Goal: Task Accomplishment & Management: Use online tool/utility

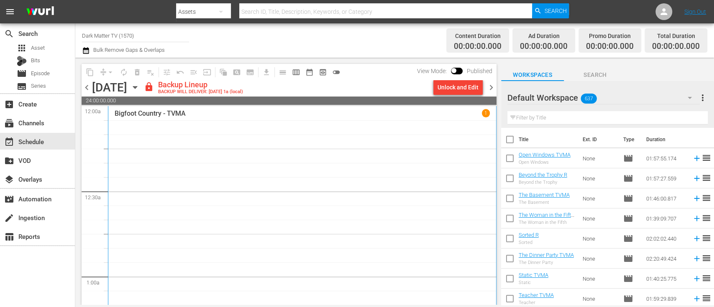
scroll to position [3895, 0]
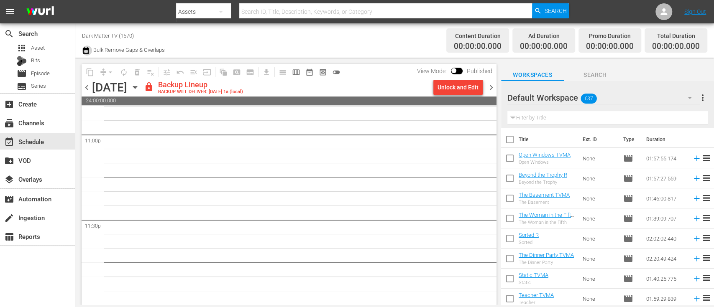
click at [86, 53] on icon "button" at bounding box center [86, 51] width 8 height 10
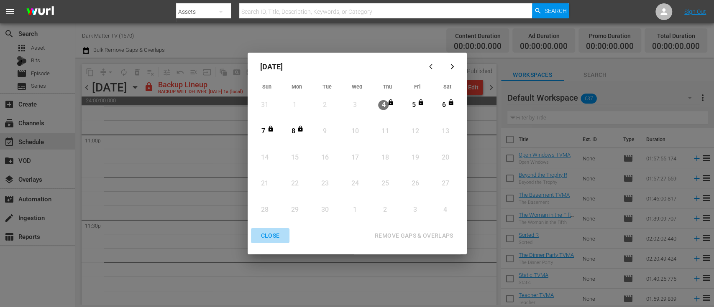
click at [268, 236] on div "CLOSE" at bounding box center [270, 236] width 32 height 10
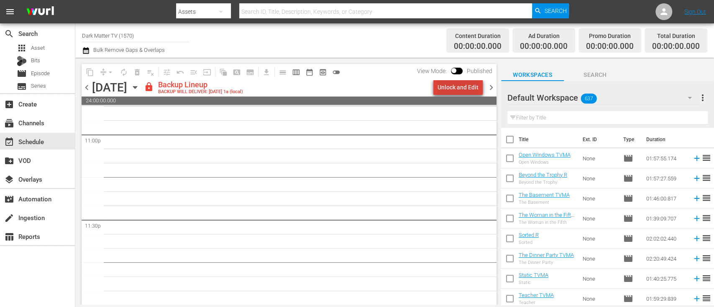
click at [468, 82] on div "Unlock and Edit" at bounding box center [457, 87] width 41 height 15
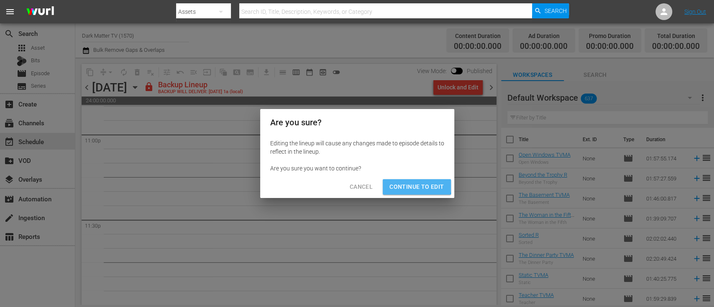
click at [411, 185] on span "Continue to Edit" at bounding box center [416, 187] width 54 height 10
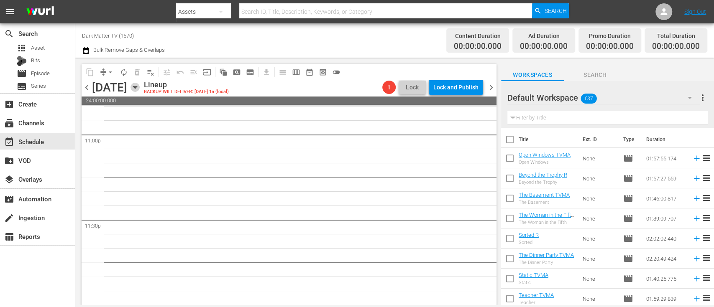
click at [140, 86] on icon "button" at bounding box center [134, 87] width 9 height 9
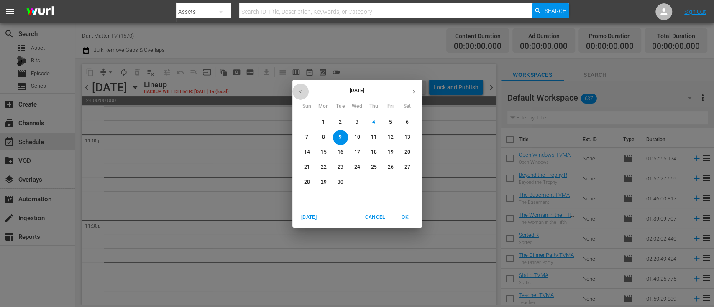
click at [301, 93] on icon "button" at bounding box center [300, 92] width 6 height 6
click at [372, 166] on p "21" at bounding box center [373, 167] width 6 height 7
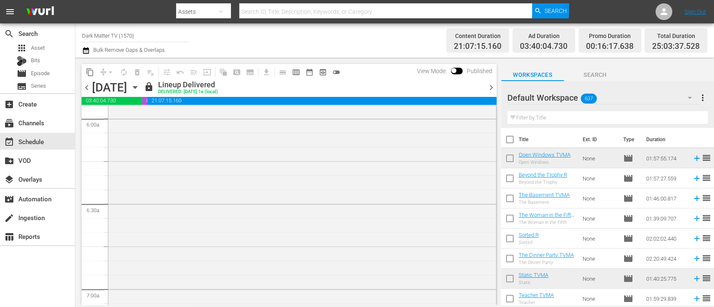
scroll to position [991, 0]
click at [90, 72] on span "content_copy" at bounding box center [90, 72] width 8 height 8
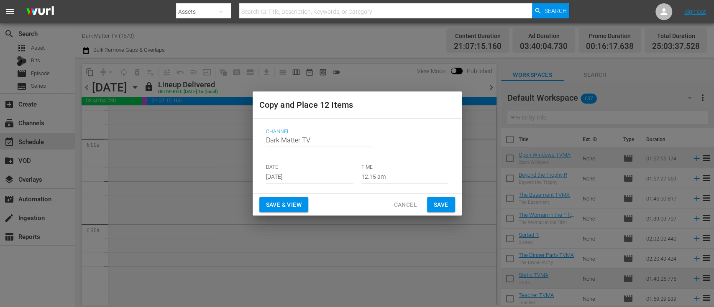
click at [326, 176] on input "[DATE]" at bounding box center [309, 177] width 87 height 13
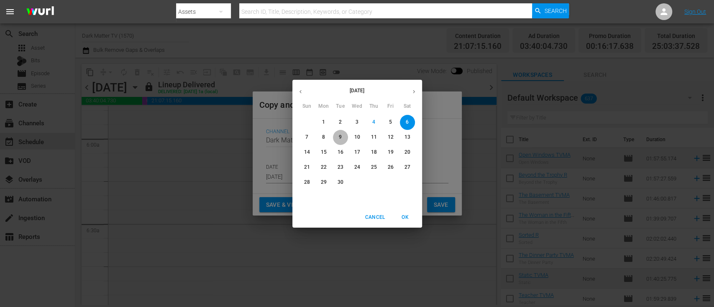
click at [342, 135] on span "9" at bounding box center [340, 137] width 15 height 7
type input "[DATE]"
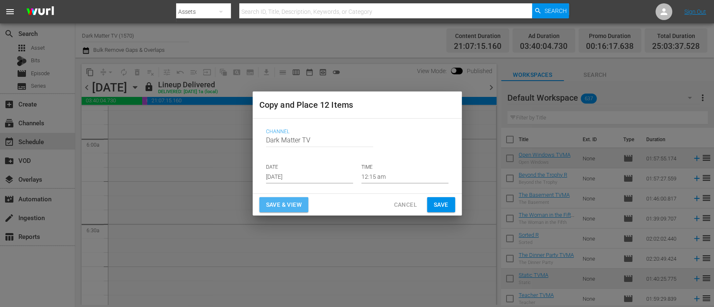
click at [293, 202] on span "Save & View" at bounding box center [284, 205] width 36 height 10
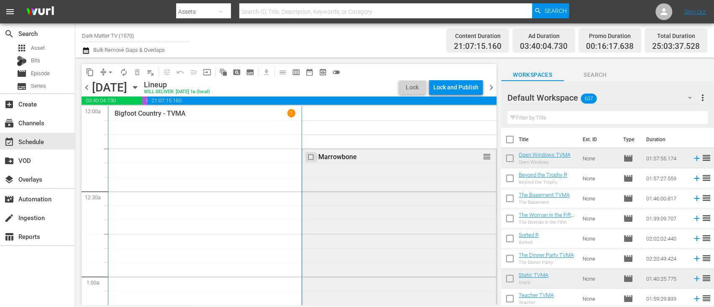
click at [307, 158] on input "checkbox" at bounding box center [311, 157] width 9 height 7
click at [136, 68] on span "delete_forever_outlined" at bounding box center [137, 72] width 8 height 8
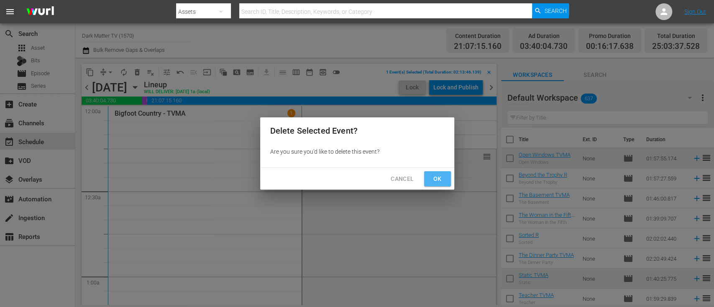
click at [444, 181] on button "Ok" at bounding box center [437, 178] width 27 height 15
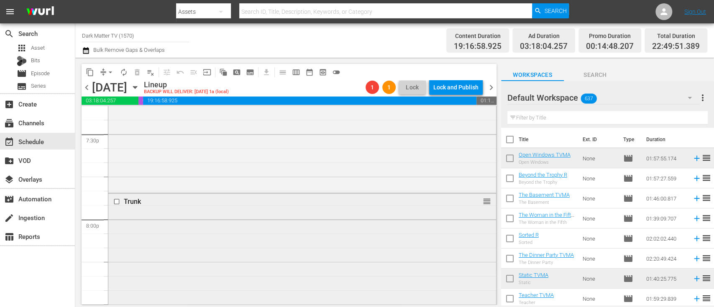
scroll to position [3299, 0]
click at [117, 199] on input "checkbox" at bounding box center [117, 201] width 9 height 7
click at [134, 72] on span "delete_forever_outlined" at bounding box center [137, 72] width 8 height 8
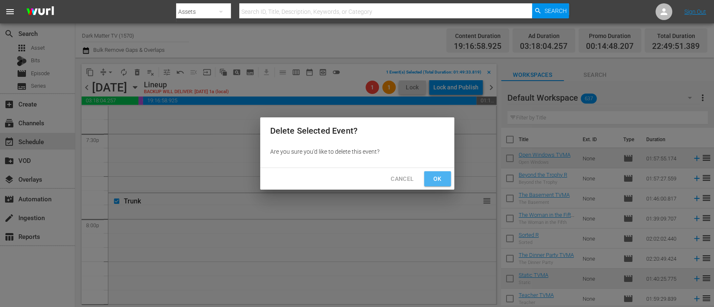
click at [439, 174] on span "Ok" at bounding box center [437, 179] width 13 height 10
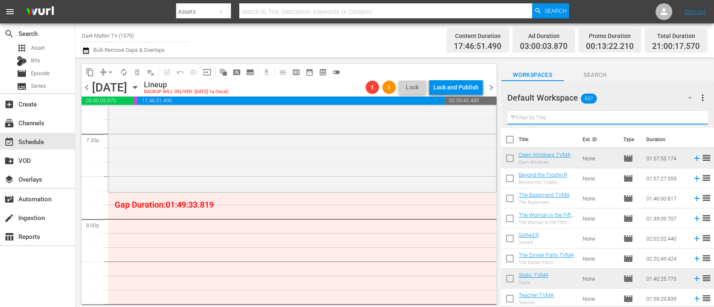
click at [549, 119] on input "text" at bounding box center [607, 117] width 200 height 13
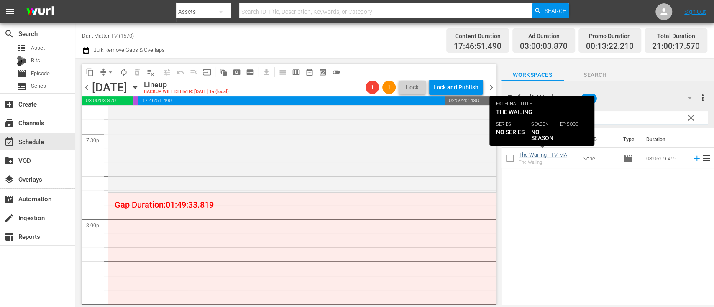
type input "waili"
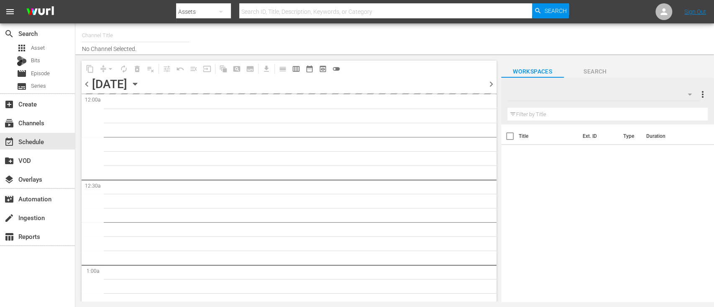
type input "Dark Matter TV (1570)"
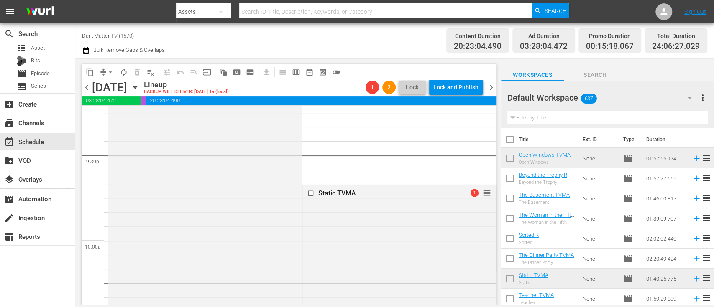
scroll to position [3617, 0]
click at [307, 197] on input "checkbox" at bounding box center [311, 195] width 9 height 7
click at [135, 74] on span "delete_forever_outlined" at bounding box center [137, 72] width 8 height 8
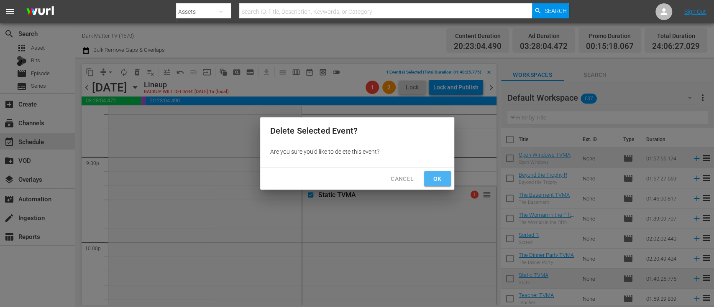
click at [437, 174] on span "Ok" at bounding box center [437, 179] width 13 height 10
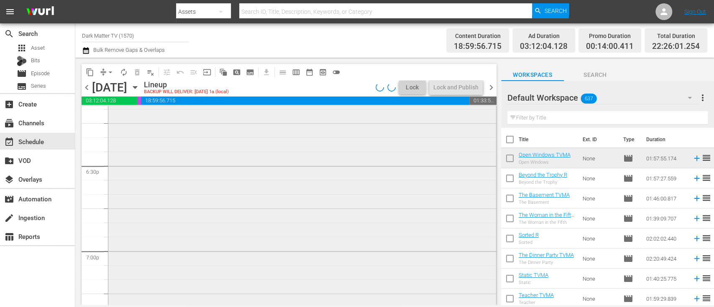
scroll to position [3093, 0]
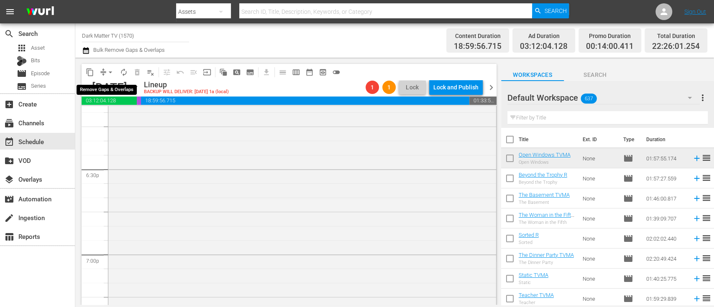
click at [110, 72] on span "arrow_drop_down" at bounding box center [110, 72] width 8 height 8
click at [139, 112] on li "Align to End of Previous Day" at bounding box center [111, 117] width 88 height 14
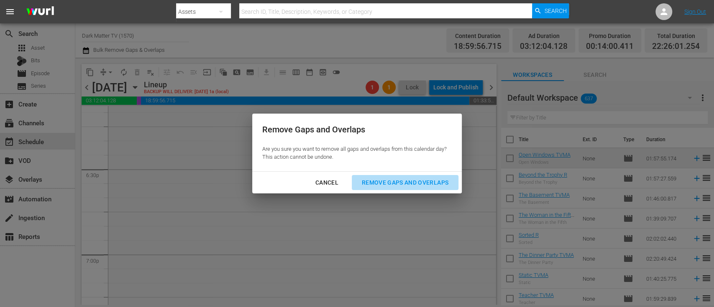
click at [419, 179] on div "Remove Gaps and Overlaps" at bounding box center [405, 183] width 100 height 10
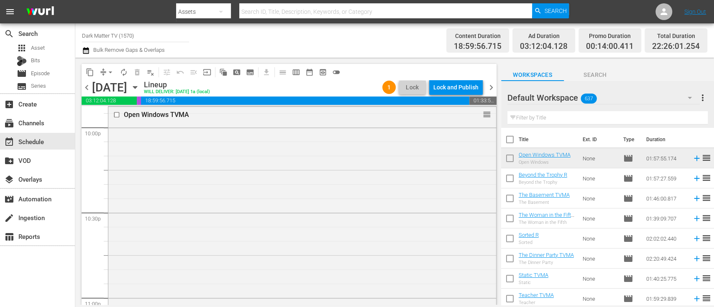
scroll to position [3895, 0]
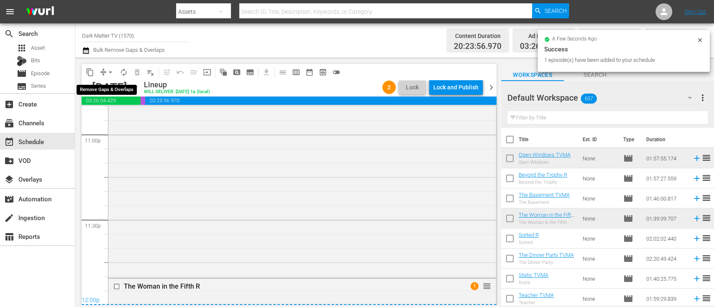
click at [112, 70] on span "arrow_drop_down" at bounding box center [110, 72] width 8 height 8
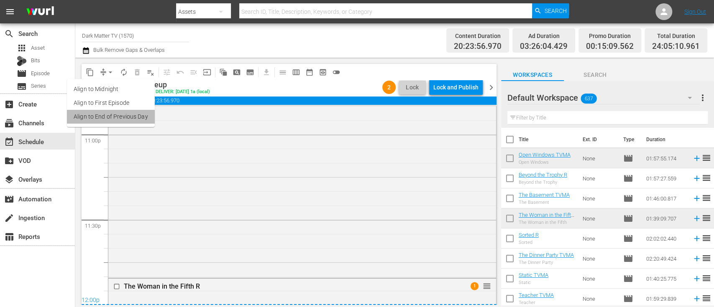
click at [120, 118] on li "Align to End of Previous Day" at bounding box center [111, 117] width 88 height 14
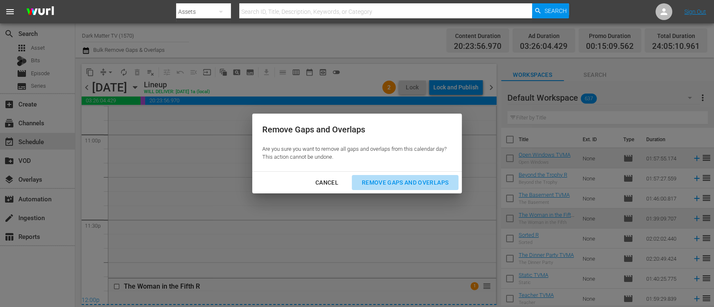
click at [407, 185] on div "Remove Gaps and Overlaps" at bounding box center [405, 183] width 100 height 10
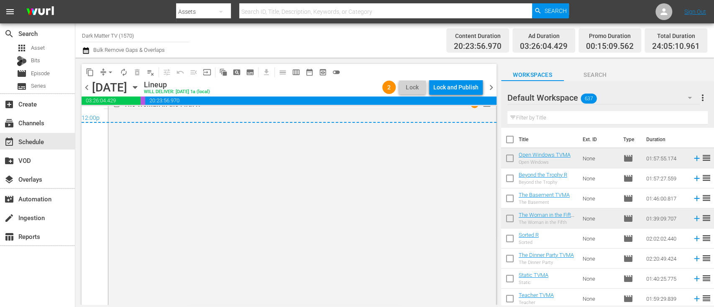
scroll to position [4150, 0]
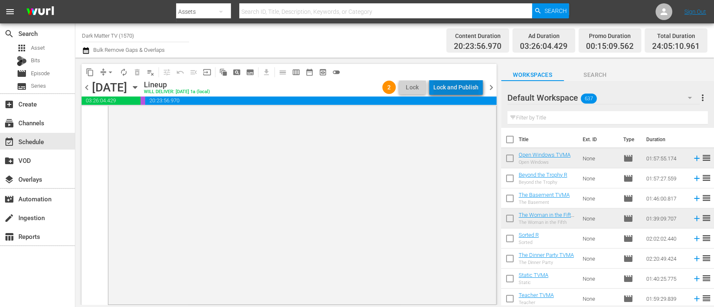
click at [468, 84] on div "Lock and Publish" at bounding box center [455, 87] width 45 height 15
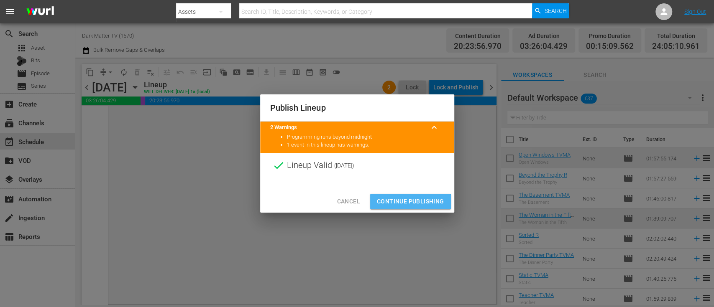
click at [396, 205] on span "Continue Publishing" at bounding box center [410, 202] width 67 height 10
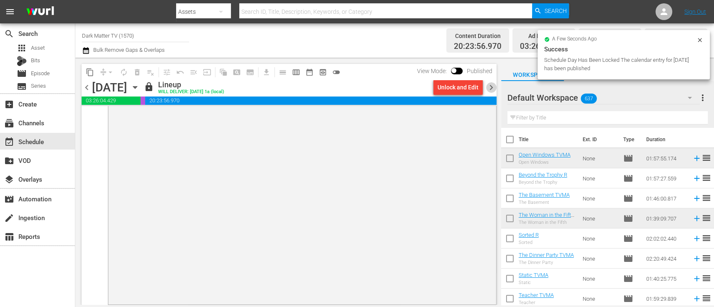
click at [492, 85] on span "chevron_right" at bounding box center [491, 87] width 10 height 10
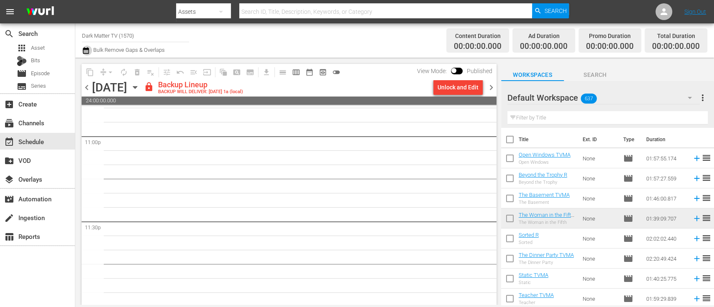
scroll to position [3895, 0]
click at [86, 49] on icon "button" at bounding box center [86, 50] width 6 height 7
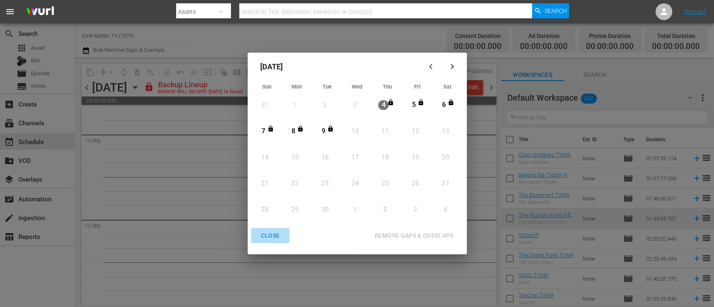
click at [264, 239] on div "CLOSE" at bounding box center [270, 236] width 32 height 10
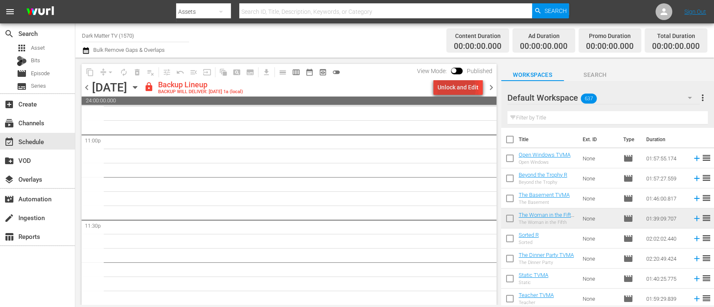
click at [454, 89] on div "Unlock and Edit" at bounding box center [457, 87] width 41 height 15
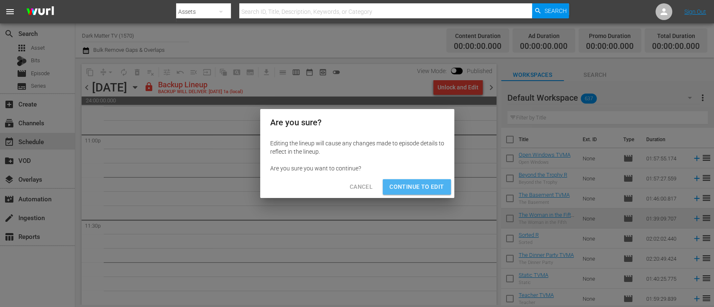
click at [408, 182] on span "Continue to Edit" at bounding box center [416, 187] width 54 height 10
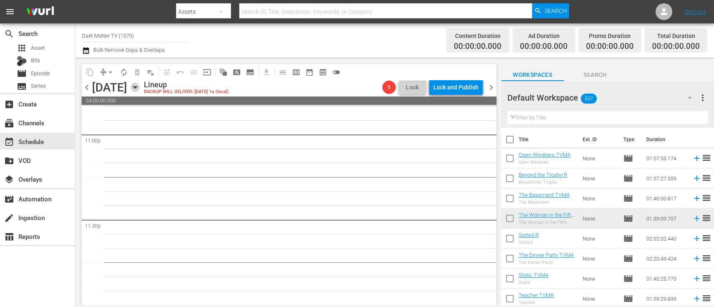
click at [140, 87] on icon "button" at bounding box center [134, 87] width 9 height 9
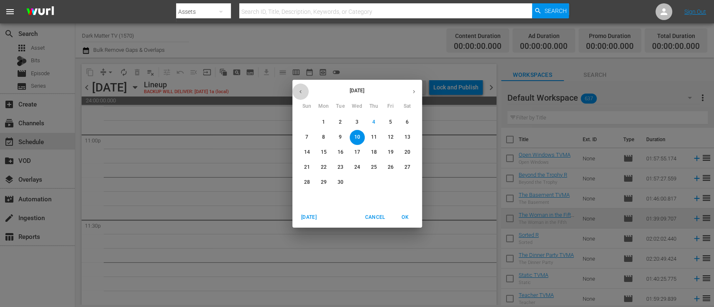
click at [303, 94] on button "button" at bounding box center [300, 92] width 16 height 16
click at [358, 169] on p "20" at bounding box center [357, 167] width 6 height 7
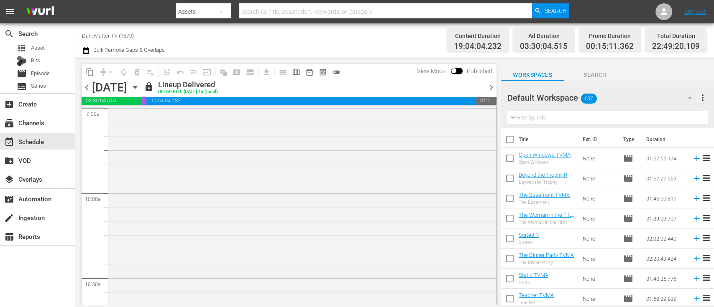
scroll to position [1610, 0]
click at [89, 74] on span "content_copy" at bounding box center [90, 72] width 8 height 8
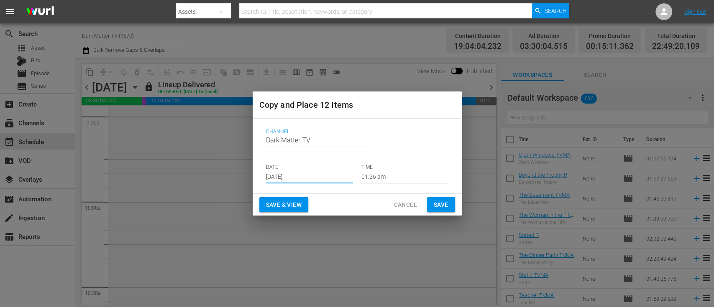
click at [300, 174] on input "[DATE]" at bounding box center [309, 177] width 87 height 13
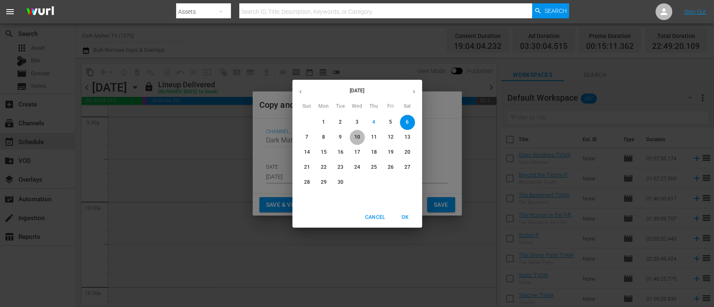
click at [357, 135] on p "10" at bounding box center [357, 137] width 6 height 7
type input "Sep 10th 2025"
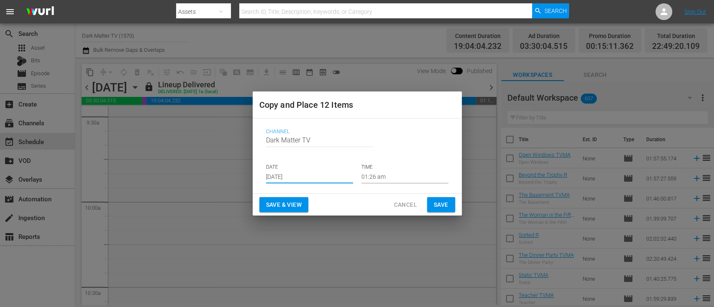
click at [375, 177] on input "01:26 am" at bounding box center [404, 177] width 87 height 13
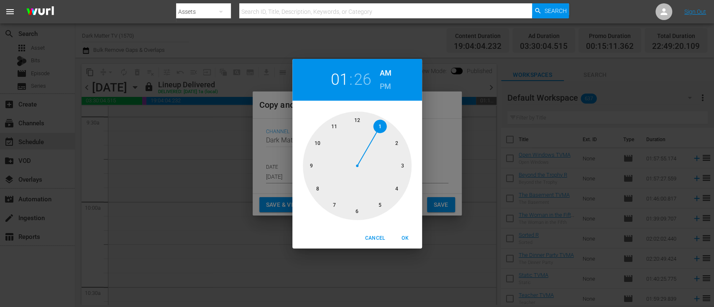
click at [356, 121] on div at bounding box center [357, 166] width 109 height 109
click at [408, 241] on span "OK" at bounding box center [405, 238] width 20 height 9
type input "12:26 am"
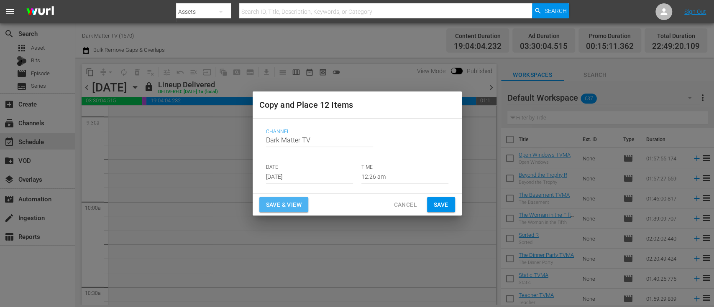
click at [278, 203] on span "Save & View" at bounding box center [284, 205] width 36 height 10
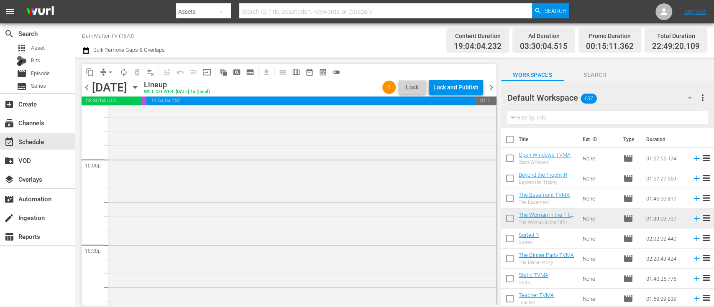
scroll to position [3895, 0]
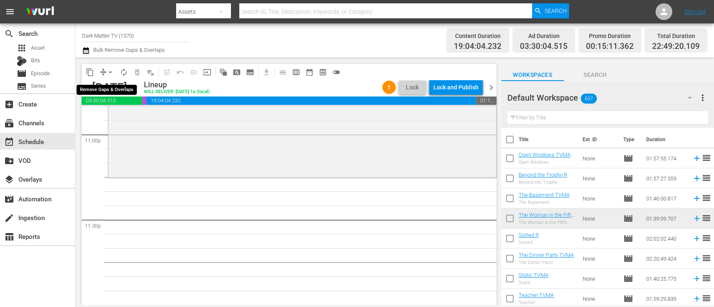
click at [112, 73] on span "arrow_drop_down" at bounding box center [110, 72] width 8 height 8
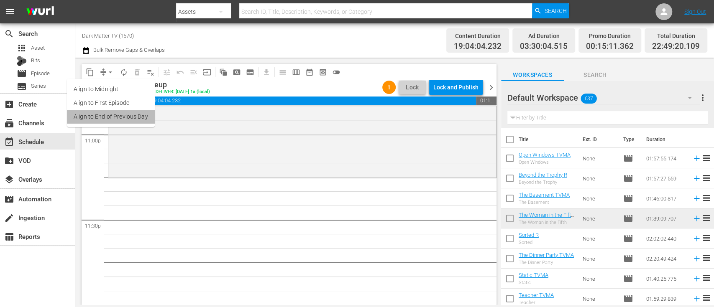
click at [124, 118] on li "Align to End of Previous Day" at bounding box center [111, 117] width 88 height 14
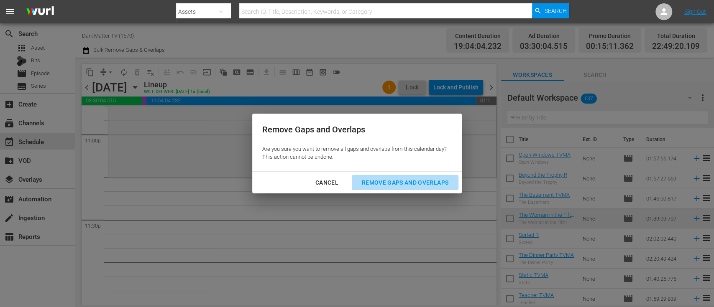
click at [400, 178] on div "Remove Gaps and Overlaps" at bounding box center [405, 183] width 100 height 10
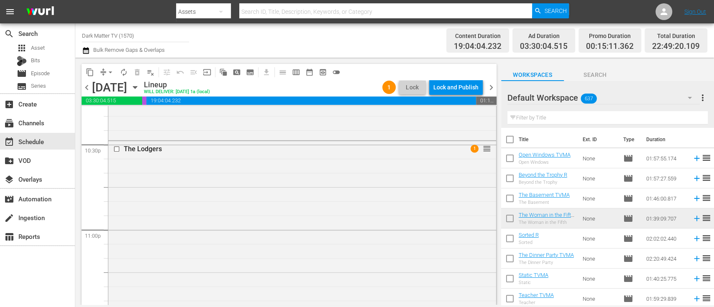
scroll to position [3949, 0]
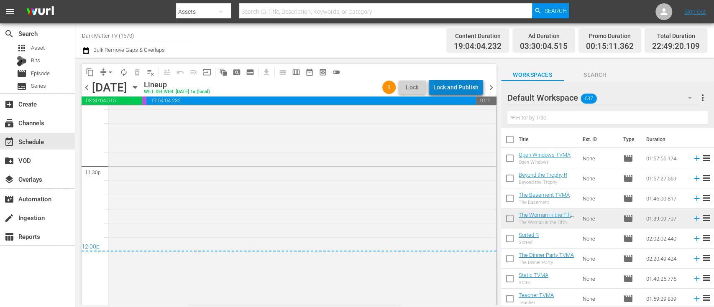
click at [466, 89] on div "Lock and Publish" at bounding box center [455, 87] width 45 height 15
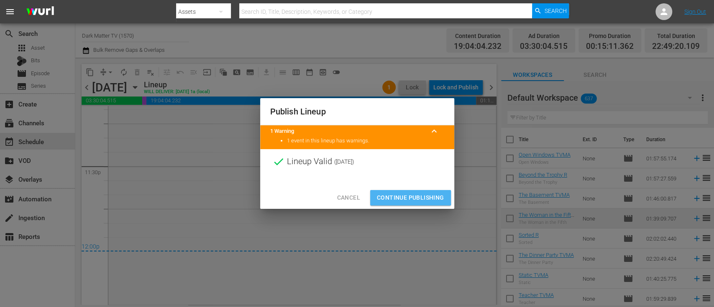
click at [395, 197] on span "Continue Publishing" at bounding box center [410, 198] width 67 height 10
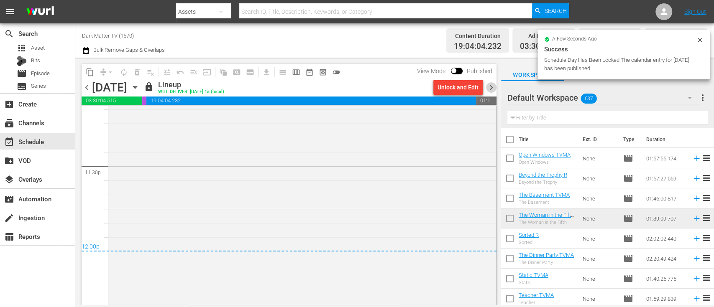
click at [492, 84] on span "chevron_right" at bounding box center [491, 87] width 10 height 10
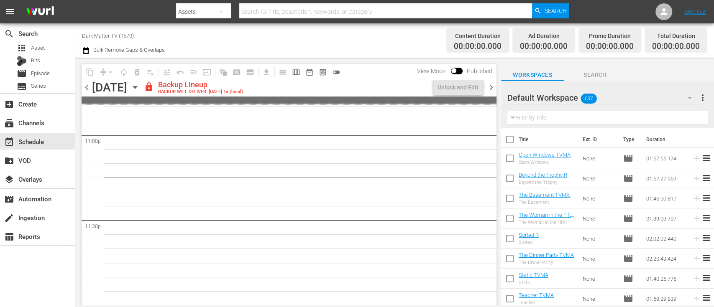
scroll to position [3895, 0]
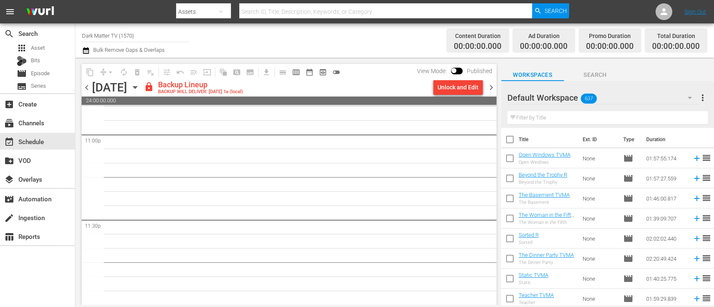
click at [84, 50] on icon "button" at bounding box center [86, 51] width 8 height 10
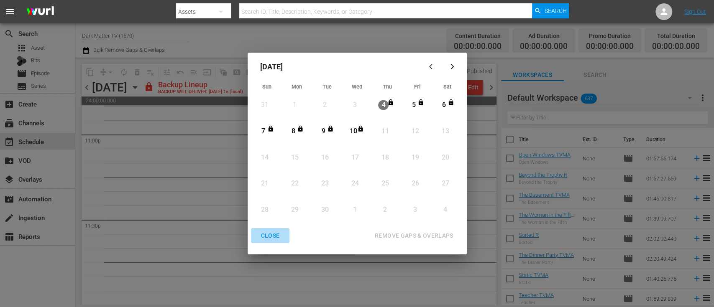
click at [270, 238] on div "CLOSE" at bounding box center [270, 236] width 32 height 10
